Goal: Communication & Community: Answer question/provide support

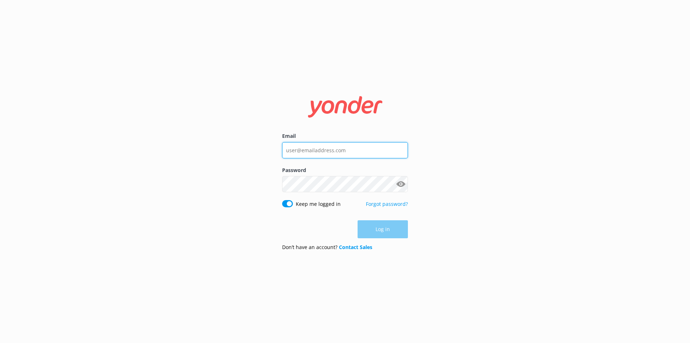
click at [289, 152] on input "Email" at bounding box center [345, 150] width 126 height 16
type input "[EMAIL_ADDRESS][DOMAIN_NAME]"
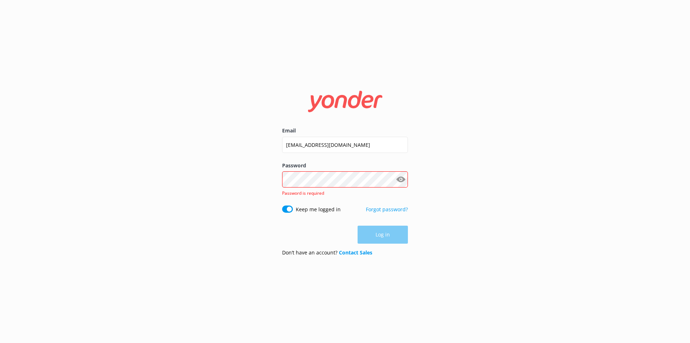
click at [310, 175] on div "Password Show password Password is required" at bounding box center [345, 183] width 126 height 44
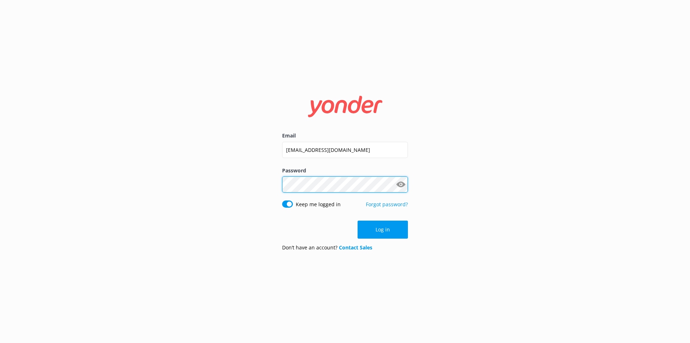
click button "Log in" at bounding box center [383, 229] width 50 height 18
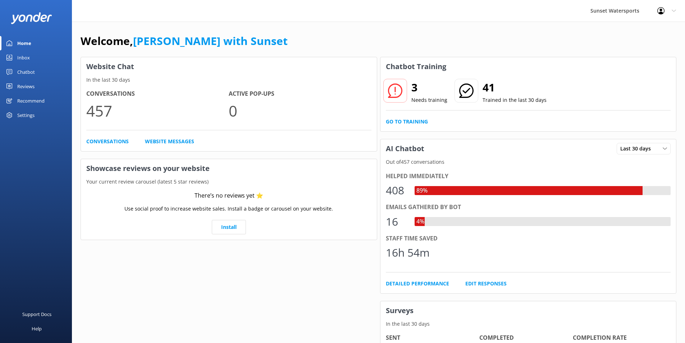
click at [24, 60] on div "Inbox" at bounding box center [23, 57] width 13 height 14
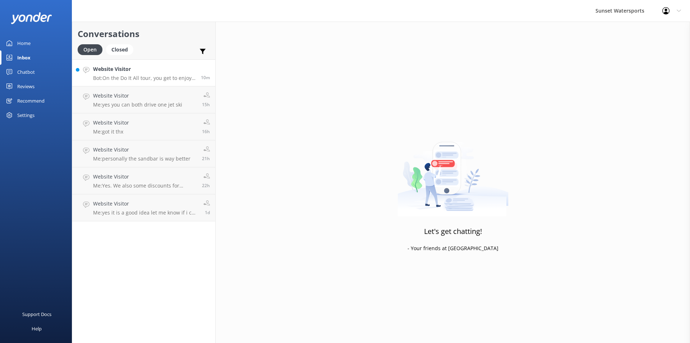
click at [132, 74] on div "Website Visitor Bot: On the Do It All tour, you get to enjoy up to 11 activitie…" at bounding box center [144, 72] width 102 height 15
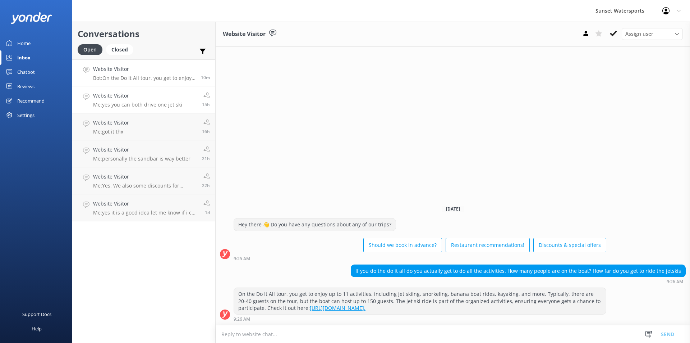
click at [116, 103] on p "Me: yes you can both drive one jet ski" at bounding box center [137, 104] width 89 height 6
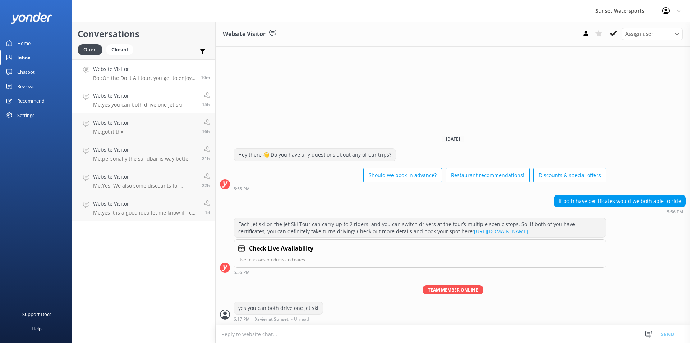
click at [132, 72] on h4 "Website Visitor" at bounding box center [144, 69] width 102 height 8
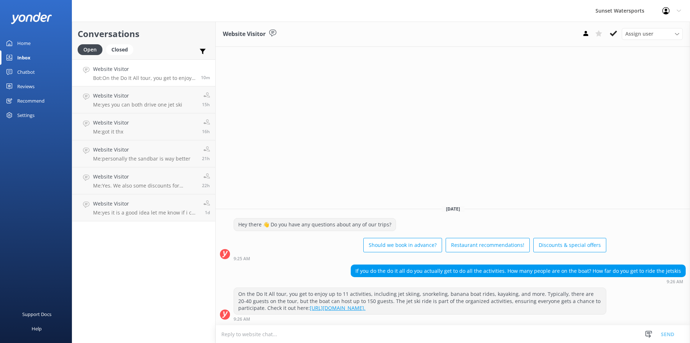
click at [256, 336] on textarea at bounding box center [453, 334] width 474 height 18
click at [265, 336] on textarea at bounding box center [453, 334] width 474 height 18
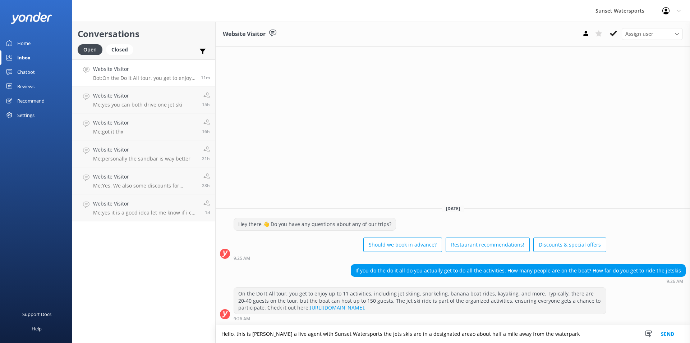
click at [445, 334] on textarea "Hello, this is [PERSON_NAME] a live agent with Sunset Watersports the jets skis…" at bounding box center [453, 334] width 474 height 18
click at [545, 331] on textarea "Hello, this is [PERSON_NAME] a live agent with Sunset Watersports the jets skis…" at bounding box center [453, 334] width 474 height 18
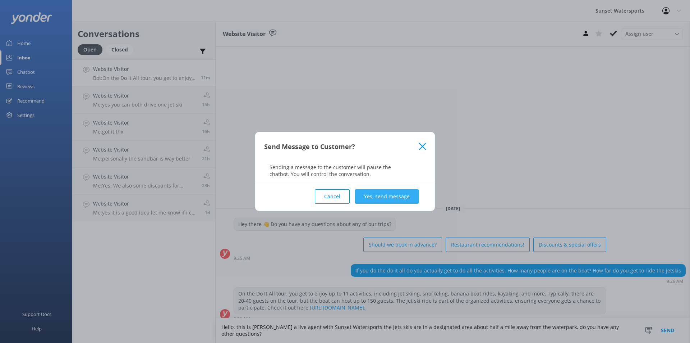
type textarea "Hello, this is [PERSON_NAME] a live agent with Sunset Watersports the jets skis…"
click at [382, 197] on button "Yes, send message" at bounding box center [387, 196] width 64 height 14
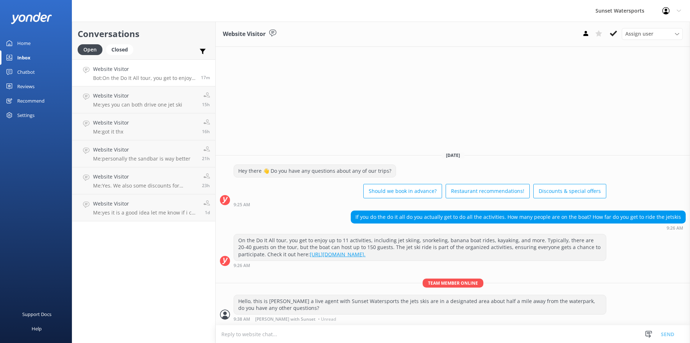
click at [118, 67] on h4 "Website Visitor" at bounding box center [144, 69] width 102 height 8
click at [128, 69] on h4 "Website Visitor" at bounding box center [144, 69] width 102 height 8
